Goal: Find specific page/section: Find specific page/section

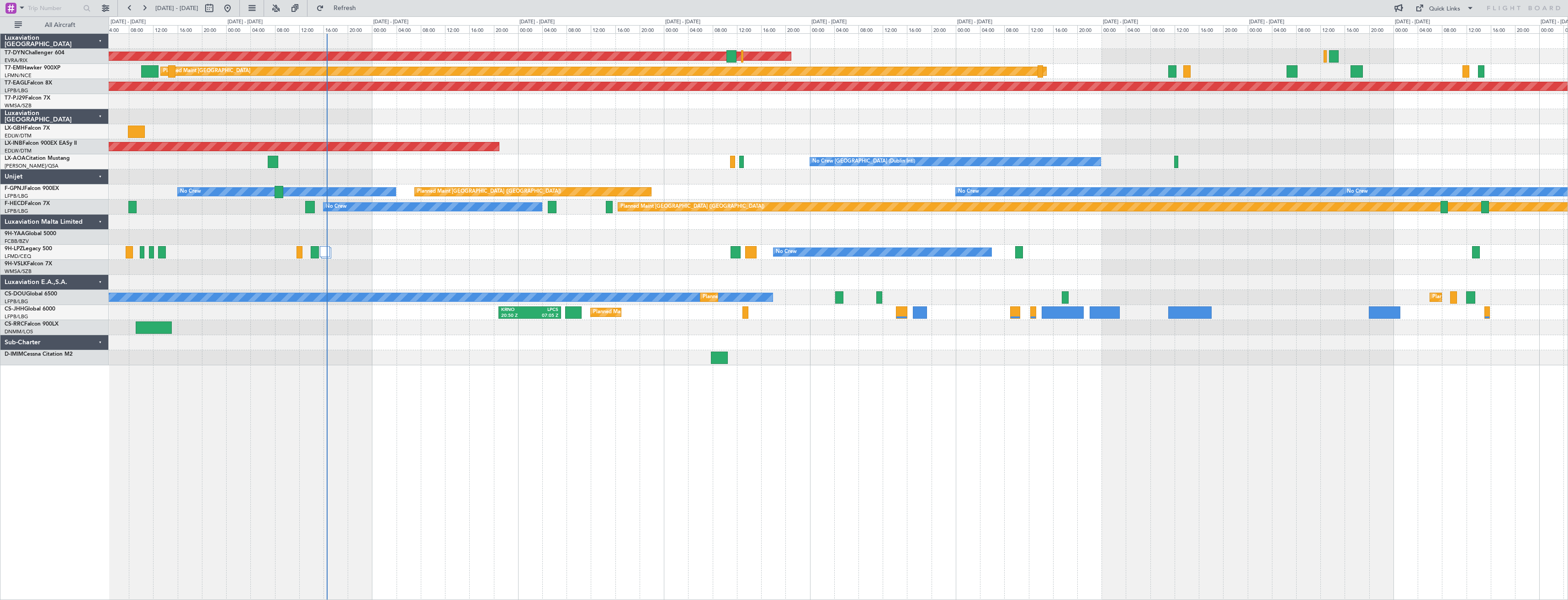
click at [494, 381] on div "AOG Maint Riga (Riga Intl) Planned Maint [GEOGRAPHIC_DATA] Grounded [US_STATE] …" at bounding box center [838, 316] width 1459 height 567
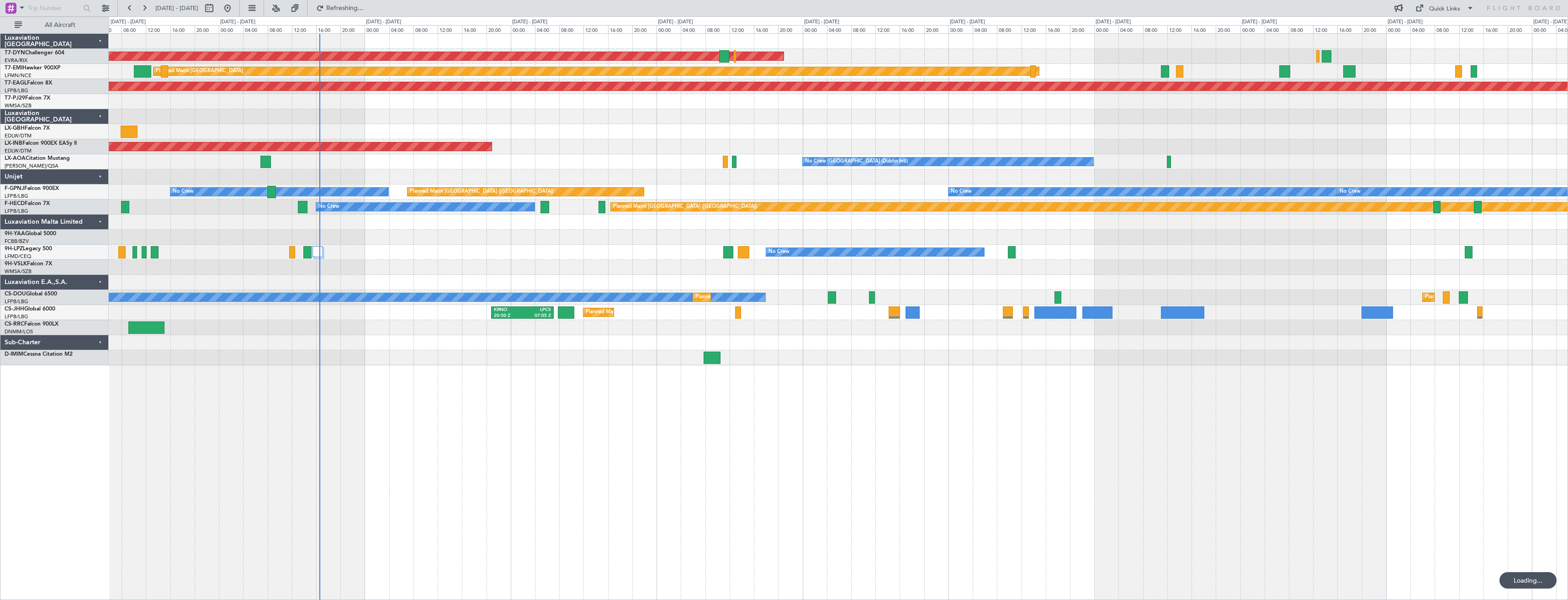
click at [593, 403] on div "AOG Maint Riga (Riga Intl) Planned Maint [GEOGRAPHIC_DATA] Grounded [US_STATE] …" at bounding box center [838, 316] width 1459 height 567
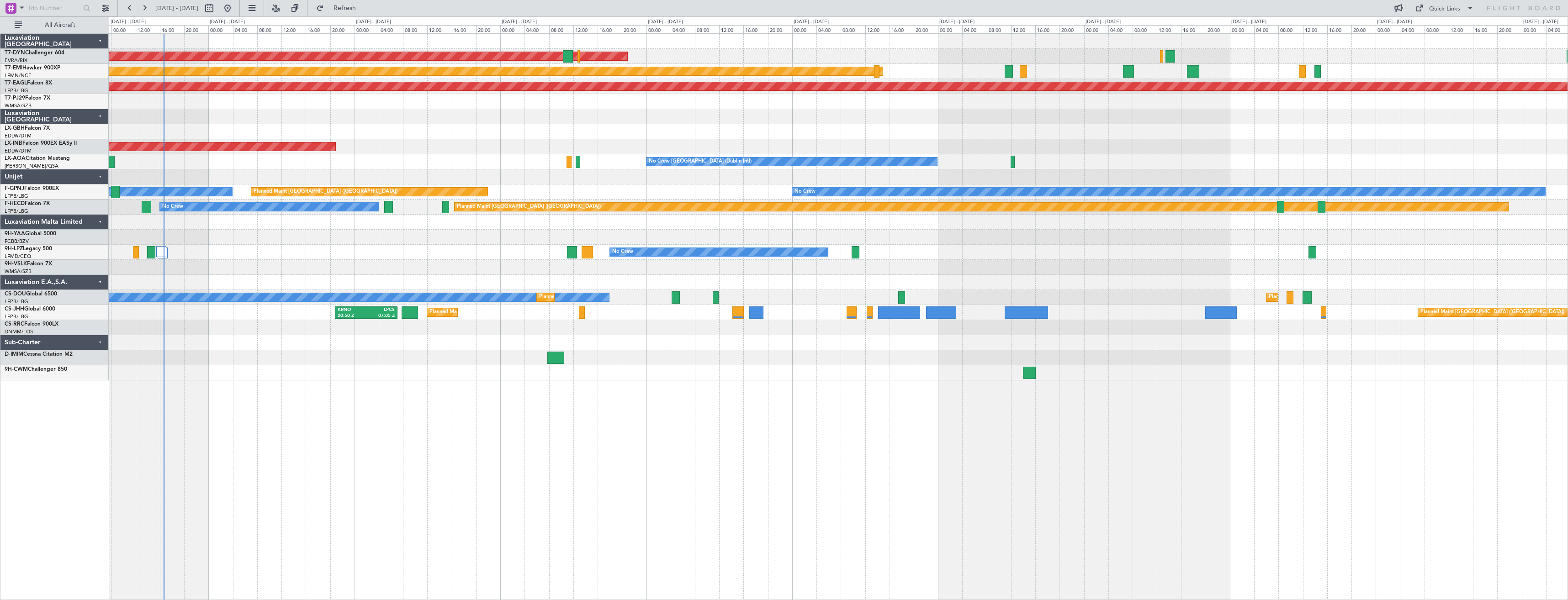
click at [800, 345] on div at bounding box center [838, 343] width 1459 height 15
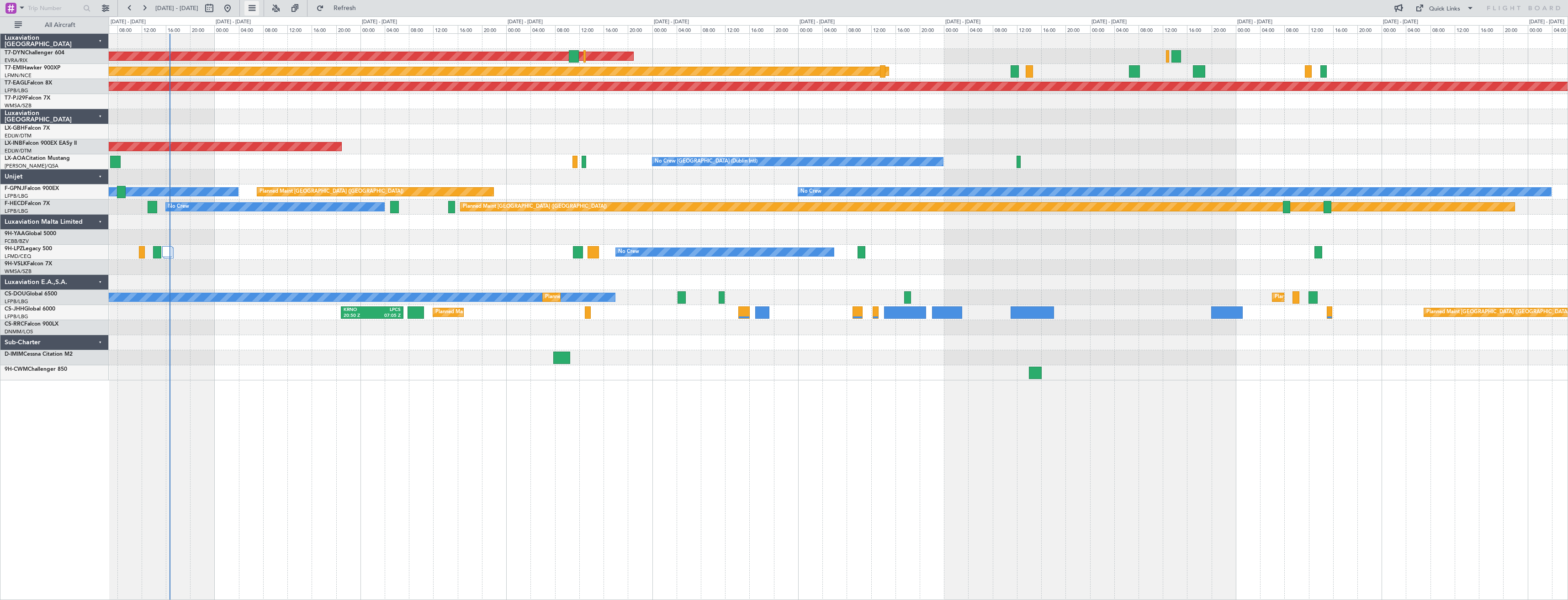
click at [259, 12] on button at bounding box center [252, 9] width 15 height 15
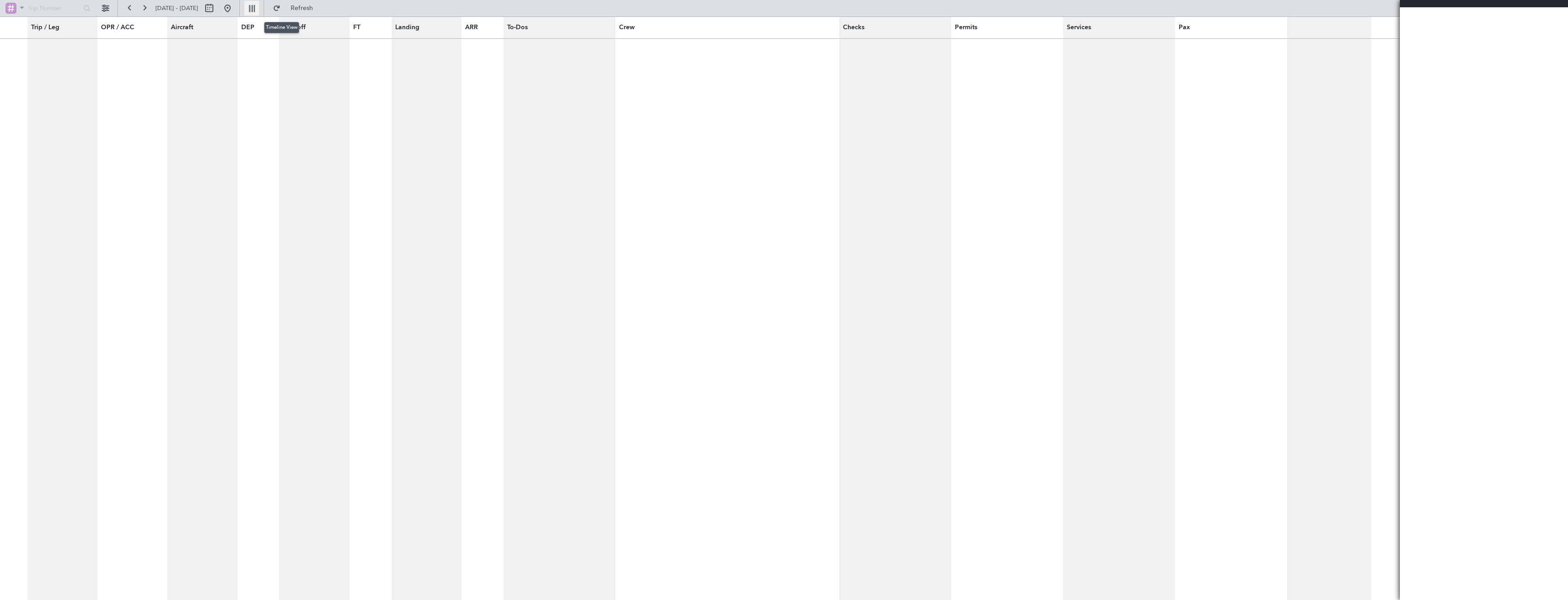
click at [259, 12] on button at bounding box center [252, 9] width 15 height 15
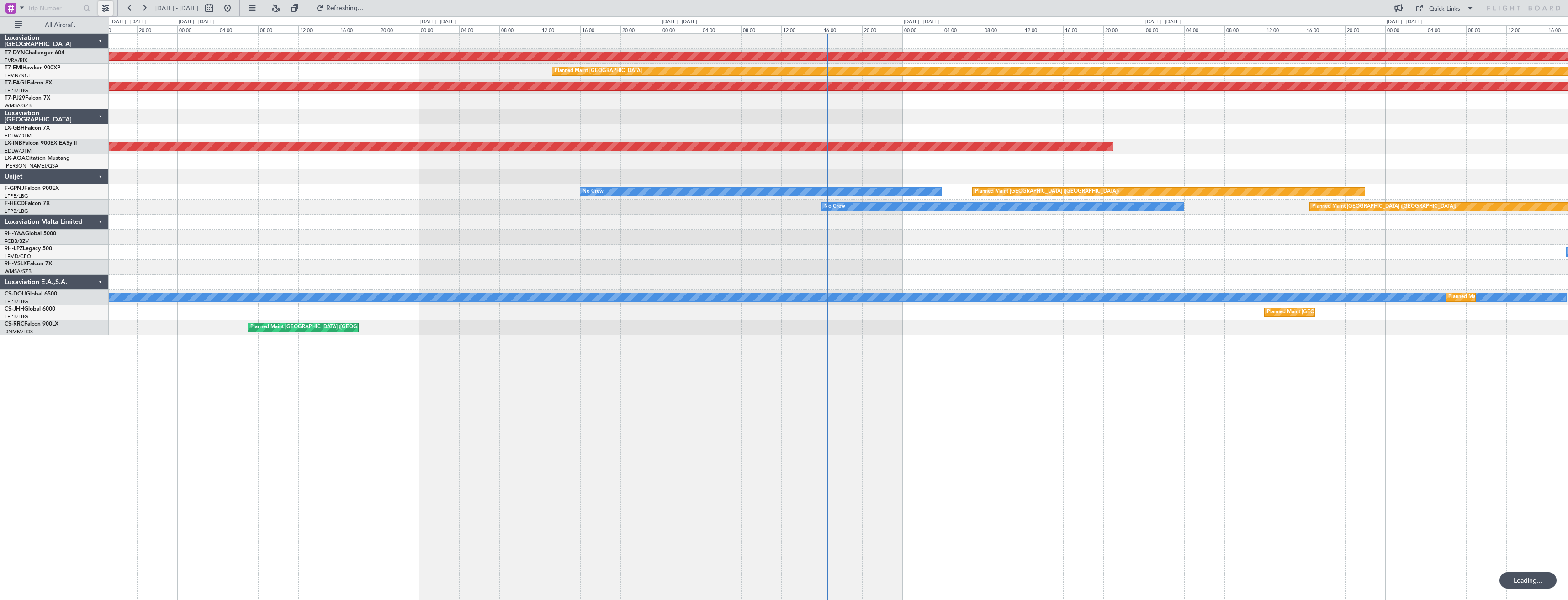
click at [102, 9] on button at bounding box center [105, 9] width 15 height 15
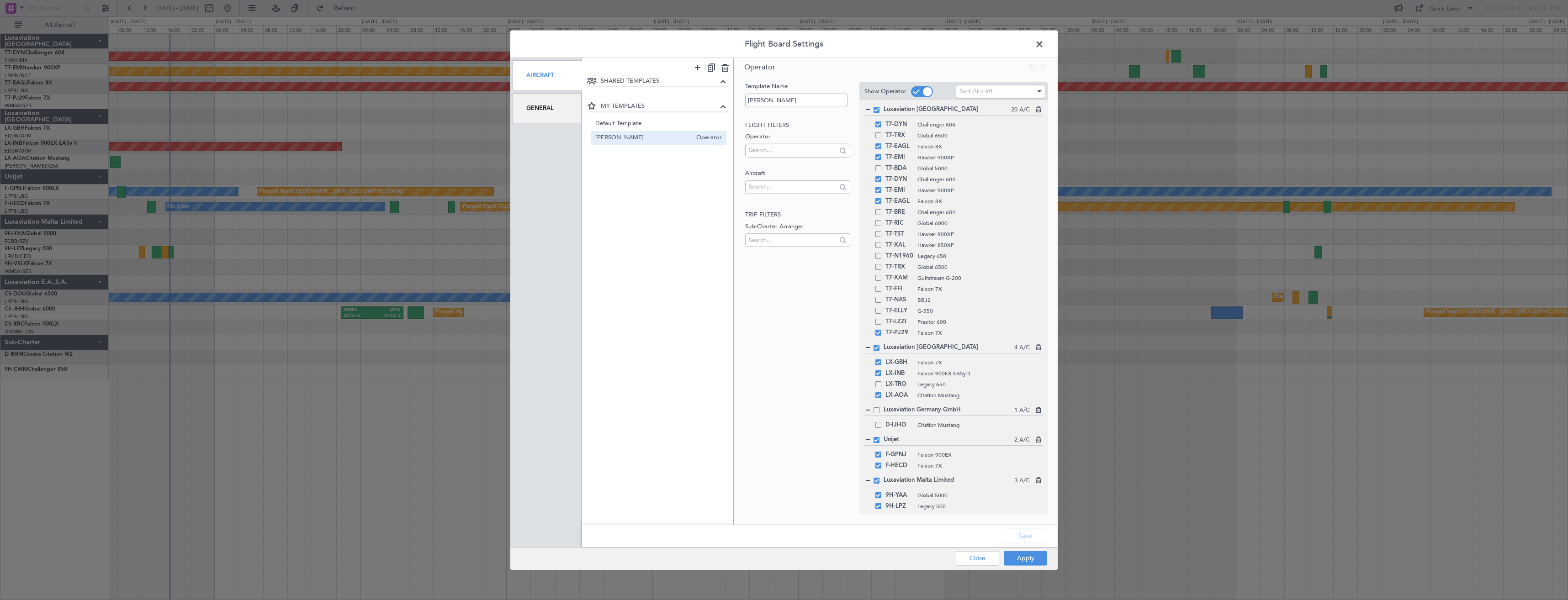
click at [562, 105] on div "General" at bounding box center [547, 108] width 69 height 30
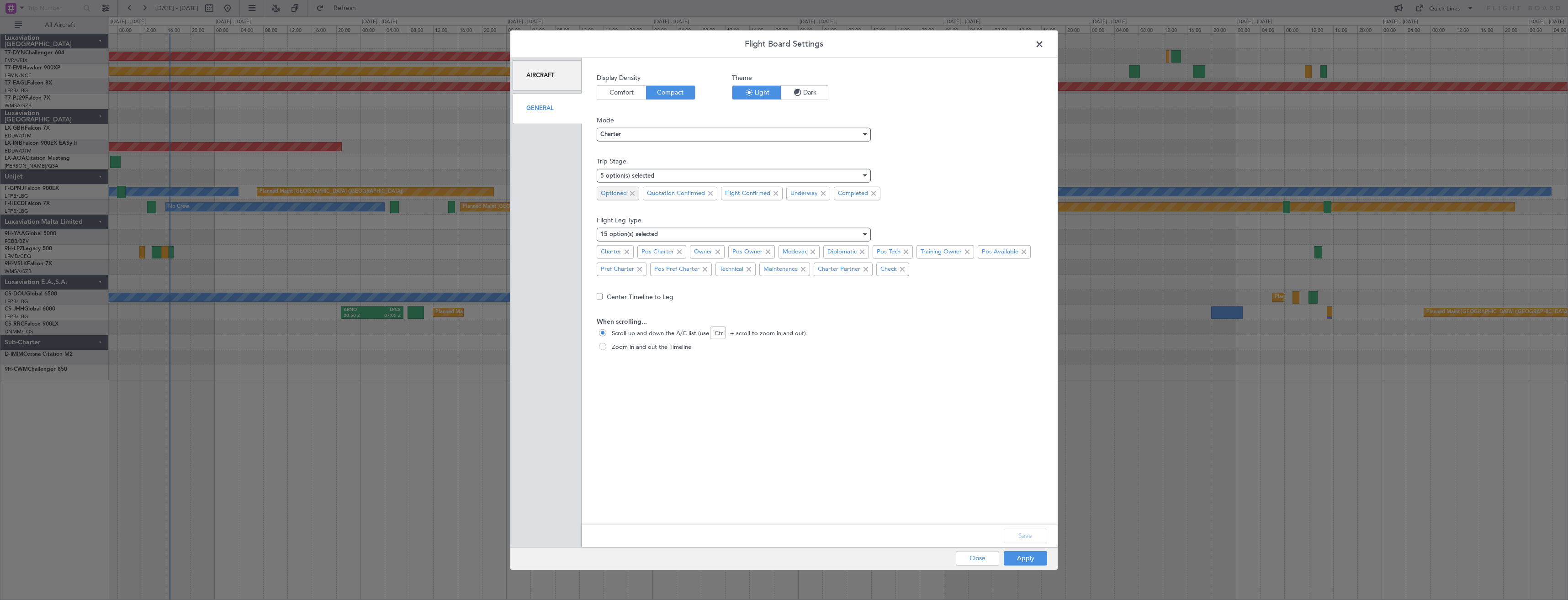
click at [635, 192] on span at bounding box center [632, 193] width 11 height 11
click at [1040, 537] on button "Save" at bounding box center [1025, 535] width 43 height 15
click at [1031, 560] on button "Apply" at bounding box center [1025, 558] width 43 height 15
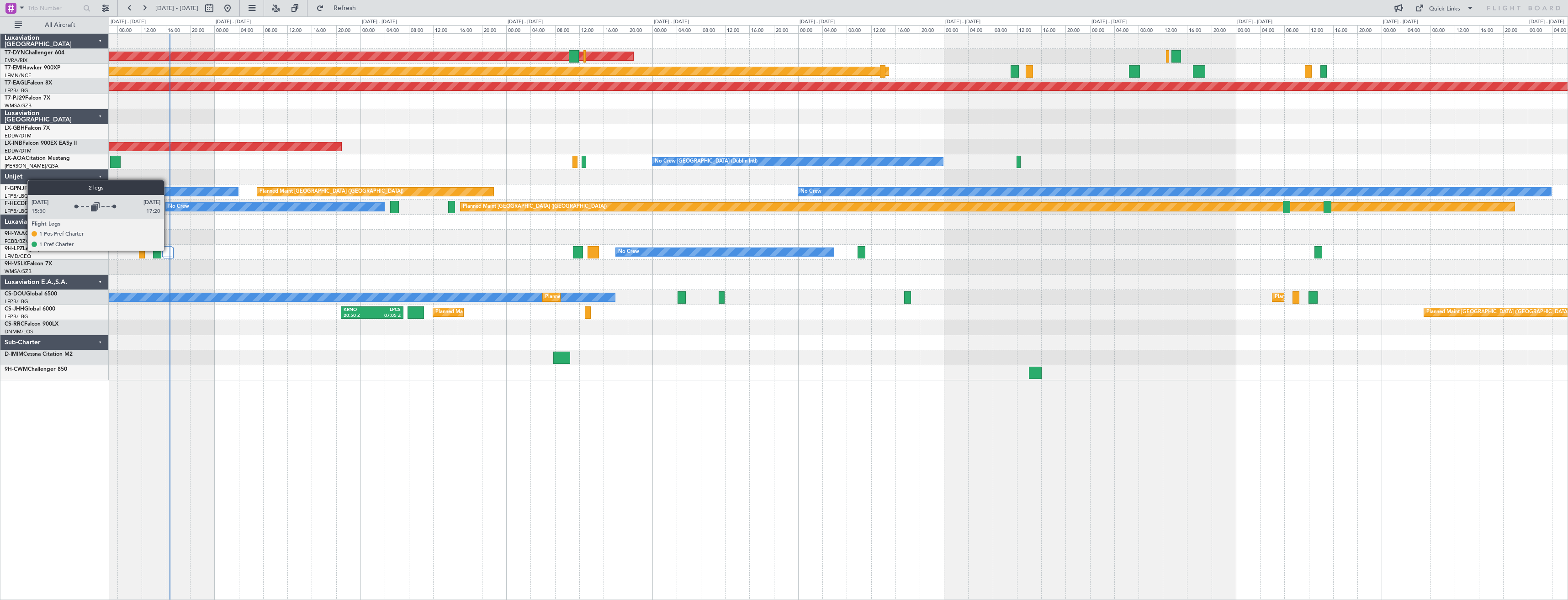
click at [168, 250] on div at bounding box center [167, 252] width 10 height 11
